Goal: Transaction & Acquisition: Book appointment/travel/reservation

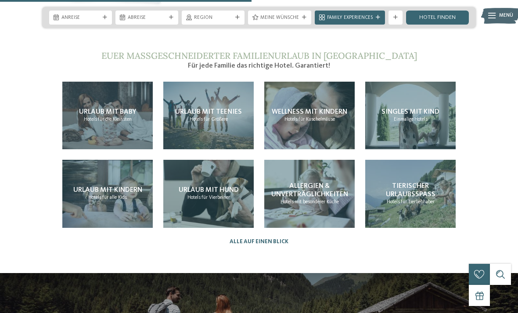
scroll to position [1516, 0]
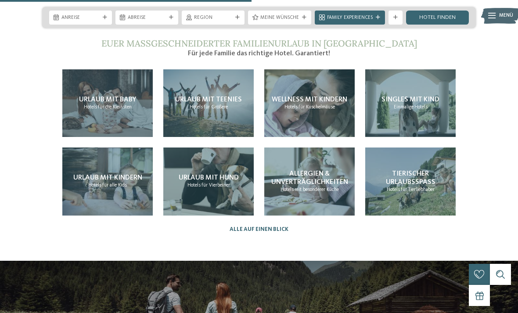
click at [218, 100] on span "Urlaub mit Teenies" at bounding box center [208, 99] width 67 height 7
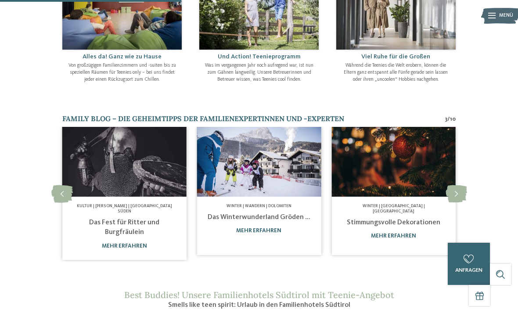
scroll to position [331, 0]
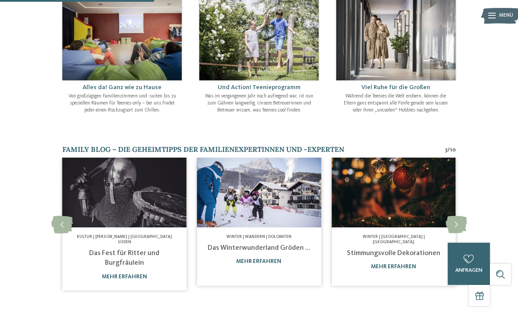
click at [446, 216] on icon at bounding box center [457, 225] width 22 height 18
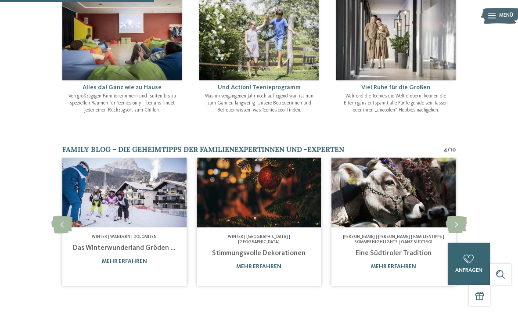
click at [456, 216] on icon at bounding box center [457, 225] width 22 height 18
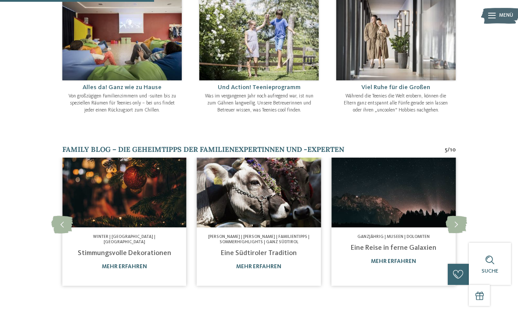
click at [456, 216] on icon at bounding box center [457, 225] width 22 height 18
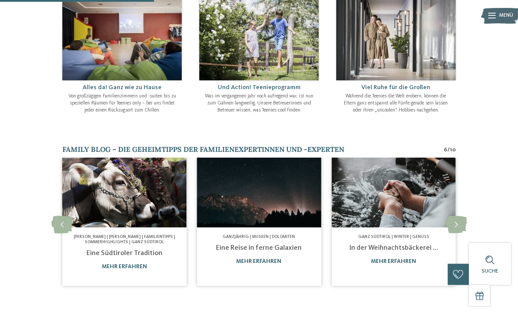
click at [458, 216] on icon at bounding box center [457, 225] width 22 height 18
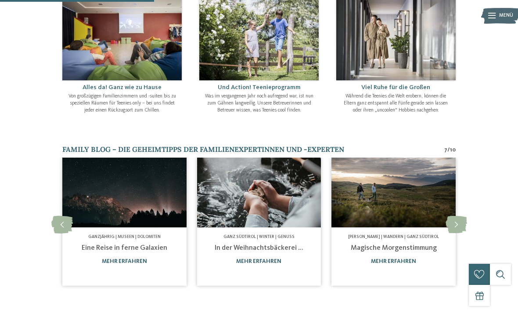
click at [460, 216] on icon at bounding box center [457, 225] width 22 height 18
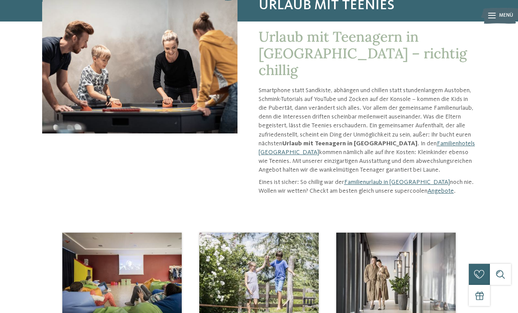
scroll to position [98, 0]
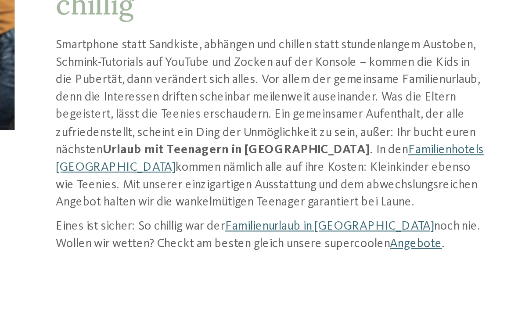
click at [428, 179] on link "Angebote" at bounding box center [441, 182] width 26 height 6
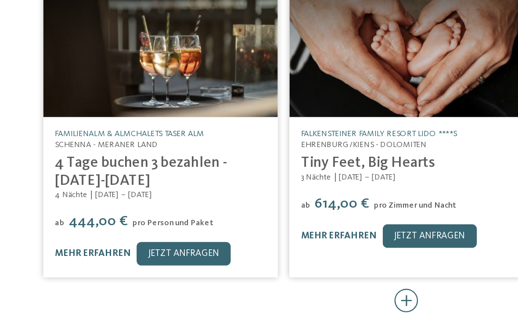
scroll to position [275, 0]
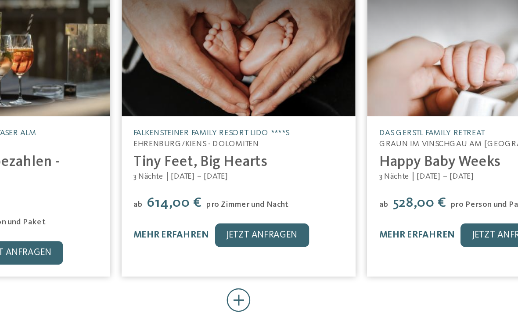
click at [252, 281] on icon at bounding box center [259, 288] width 14 height 14
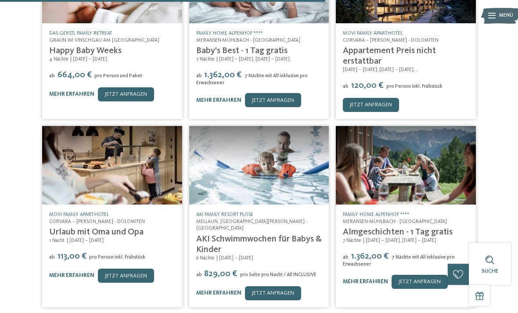
scroll to position [631, 0]
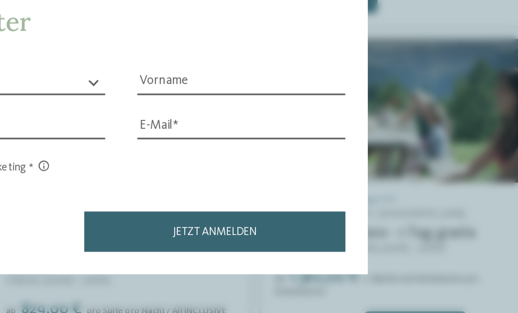
click at [244, 78] on div "Newsletter * **** **** ******* ****** Anrede Vorname Nachname Link" at bounding box center [259, 156] width 518 height 313
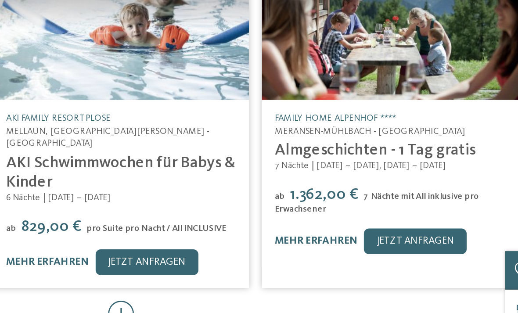
scroll to position [636, 0]
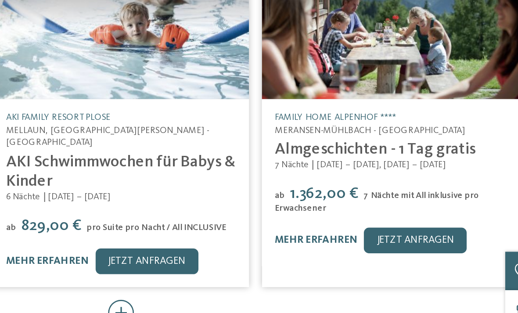
click at [343, 255] on link "mehr erfahren" at bounding box center [365, 258] width 45 height 6
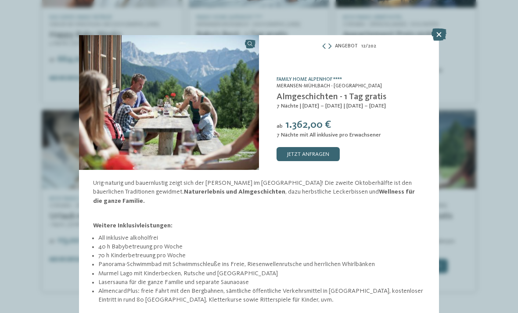
scroll to position [0, 0]
